Goal: Task Accomplishment & Management: Use online tool/utility

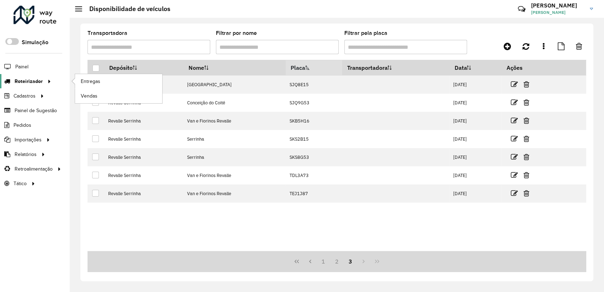
click at [43, 79] on div at bounding box center [48, 81] width 11 height 7
click at [76, 79] on link "Entregas" at bounding box center [118, 81] width 87 height 14
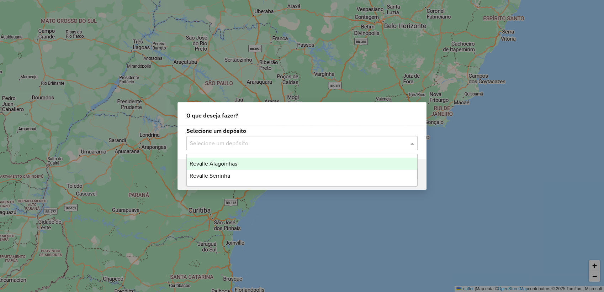
click at [248, 144] on input "text" at bounding box center [295, 143] width 210 height 9
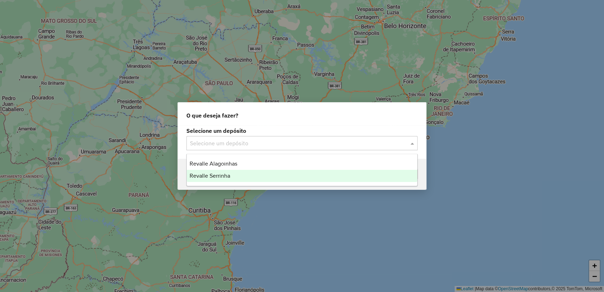
click at [228, 181] on div "Revalle Serrinha" at bounding box center [302, 176] width 231 height 12
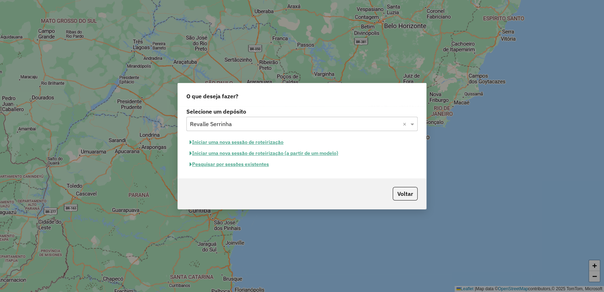
click at [252, 166] on button "Pesquisar por sessões existentes" at bounding box center [229, 164] width 86 height 11
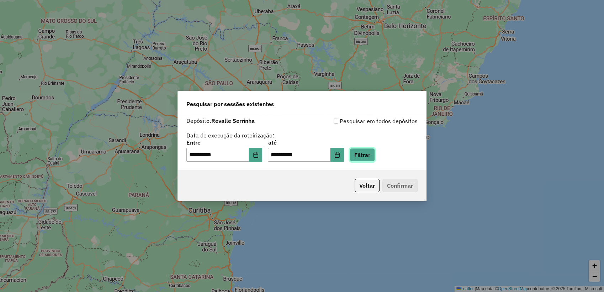
click at [375, 149] on button "Filtrar" at bounding box center [362, 155] width 25 height 14
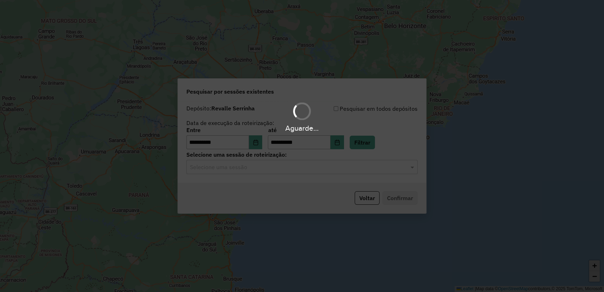
click at [276, 167] on hb-app "**********" at bounding box center [302, 146] width 604 height 292
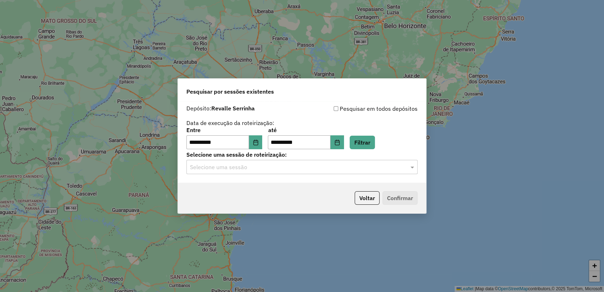
click at [264, 167] on input "text" at bounding box center [295, 167] width 210 height 9
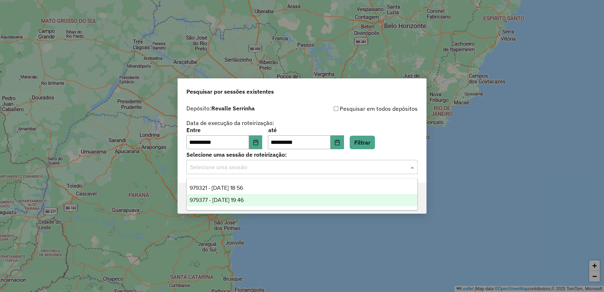
click at [244, 197] on span "979377 - 14/08/2025 19:46" at bounding box center [217, 200] width 54 height 6
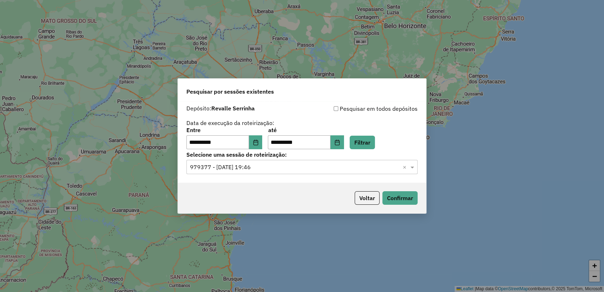
click at [285, 174] on div "Selecione uma sessão × 979377 - 14/08/2025 19:46 ×" at bounding box center [301, 167] width 231 height 14
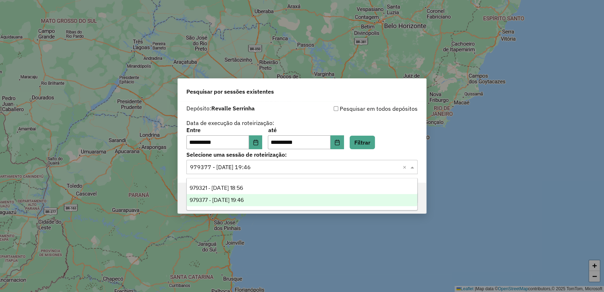
click at [277, 201] on div "979377 - 14/08/2025 19:46" at bounding box center [302, 200] width 231 height 12
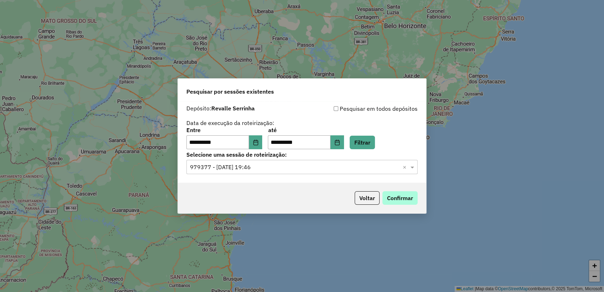
drag, startPoint x: 419, startPoint y: 197, endPoint x: 414, endPoint y: 197, distance: 5.0
click at [418, 197] on div "Voltar Confirmar" at bounding box center [302, 197] width 248 height 31
click at [410, 197] on button "Confirmar" at bounding box center [399, 198] width 35 height 14
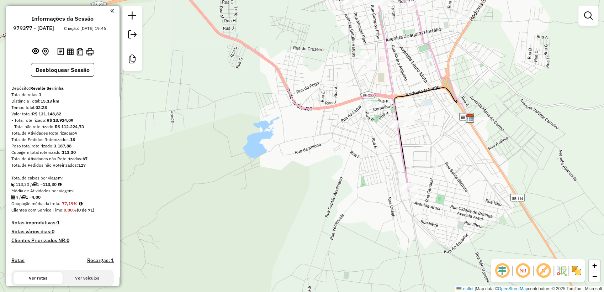
click at [522, 273] on em at bounding box center [522, 270] width 17 height 17
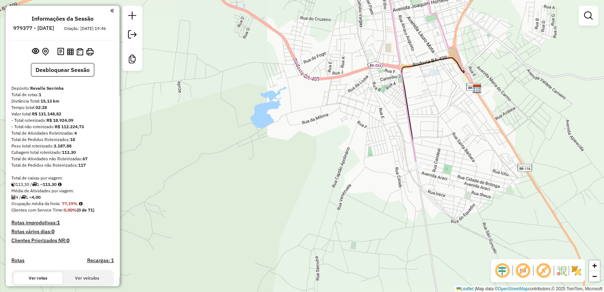
drag, startPoint x: 443, startPoint y: 151, endPoint x: 387, endPoint y: 150, distance: 55.9
click at [385, 148] on div "Janela de atendimento Grade de atendimento Capacidade Transportadoras Veículos …" at bounding box center [302, 146] width 604 height 292
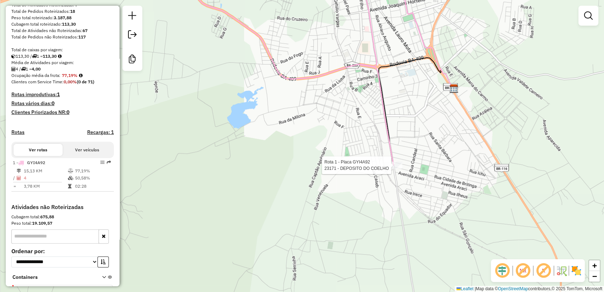
select select "**********"
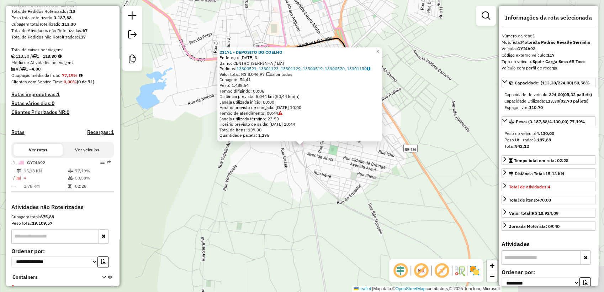
scroll to position [163, 0]
